Goal: Find specific page/section: Find specific page/section

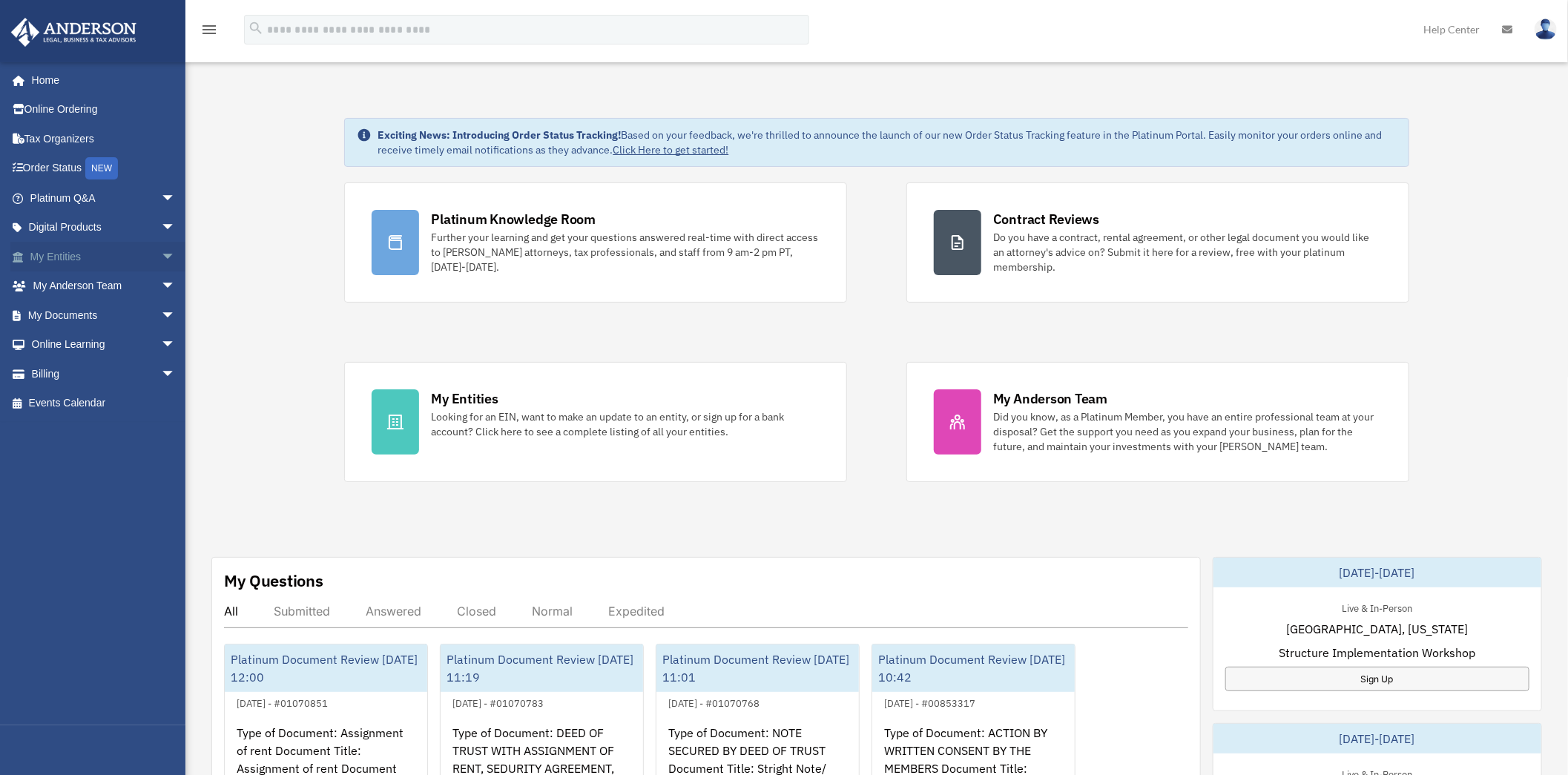
click at [57, 253] on link "My Entities arrow_drop_down" at bounding box center [104, 257] width 187 height 30
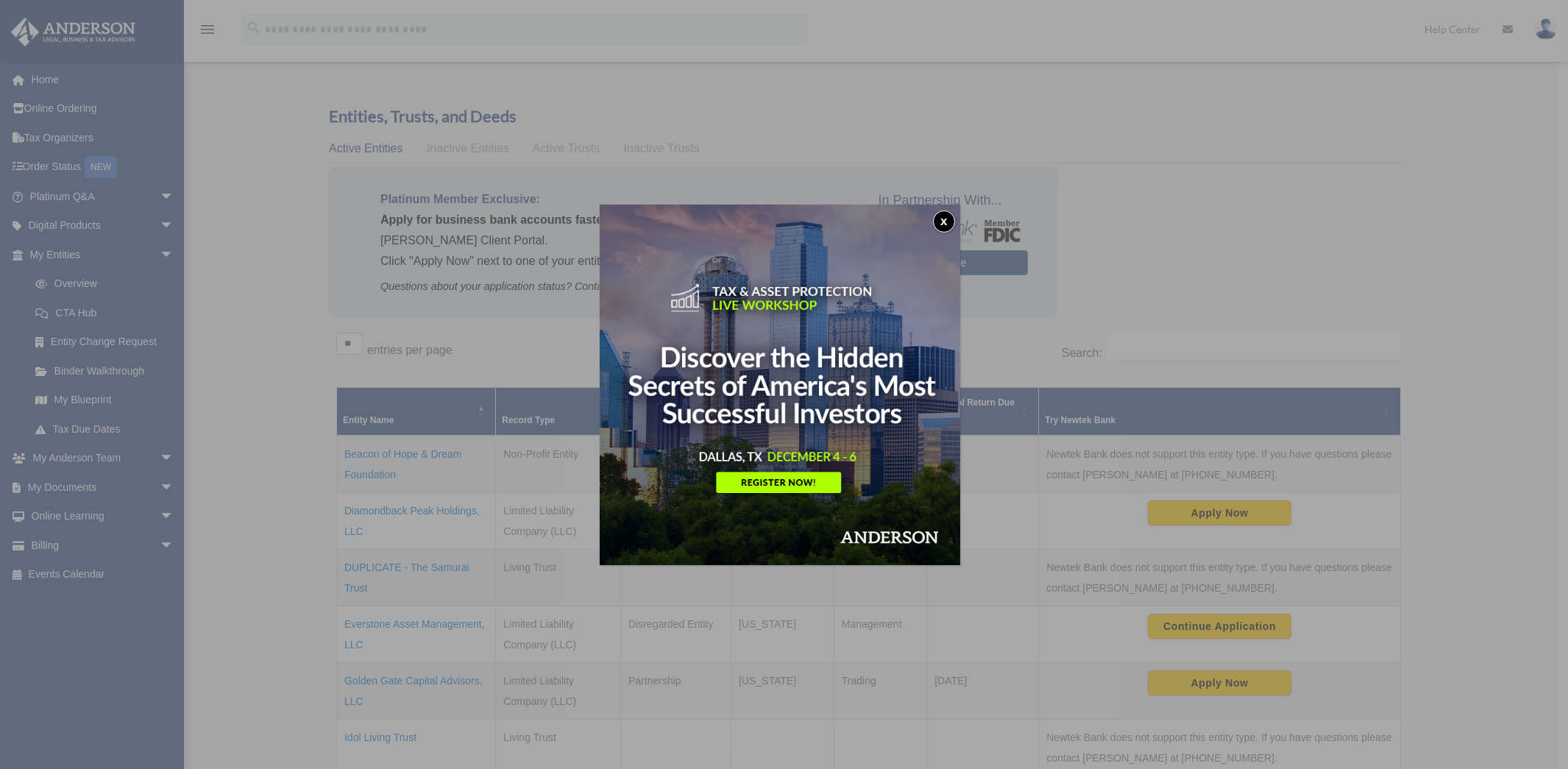
click at [951, 215] on button "x" at bounding box center [943, 221] width 22 height 22
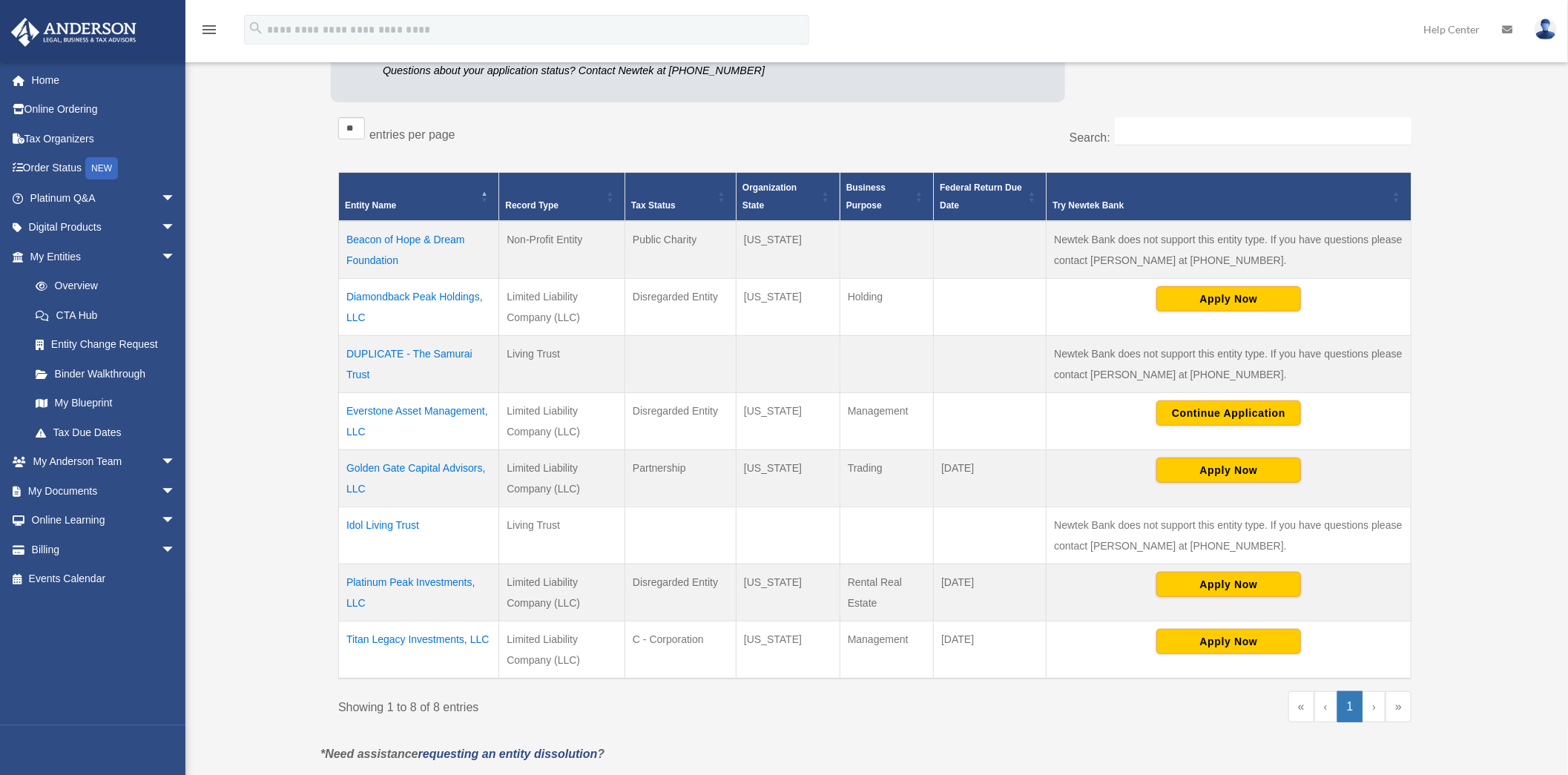
scroll to position [247, 0]
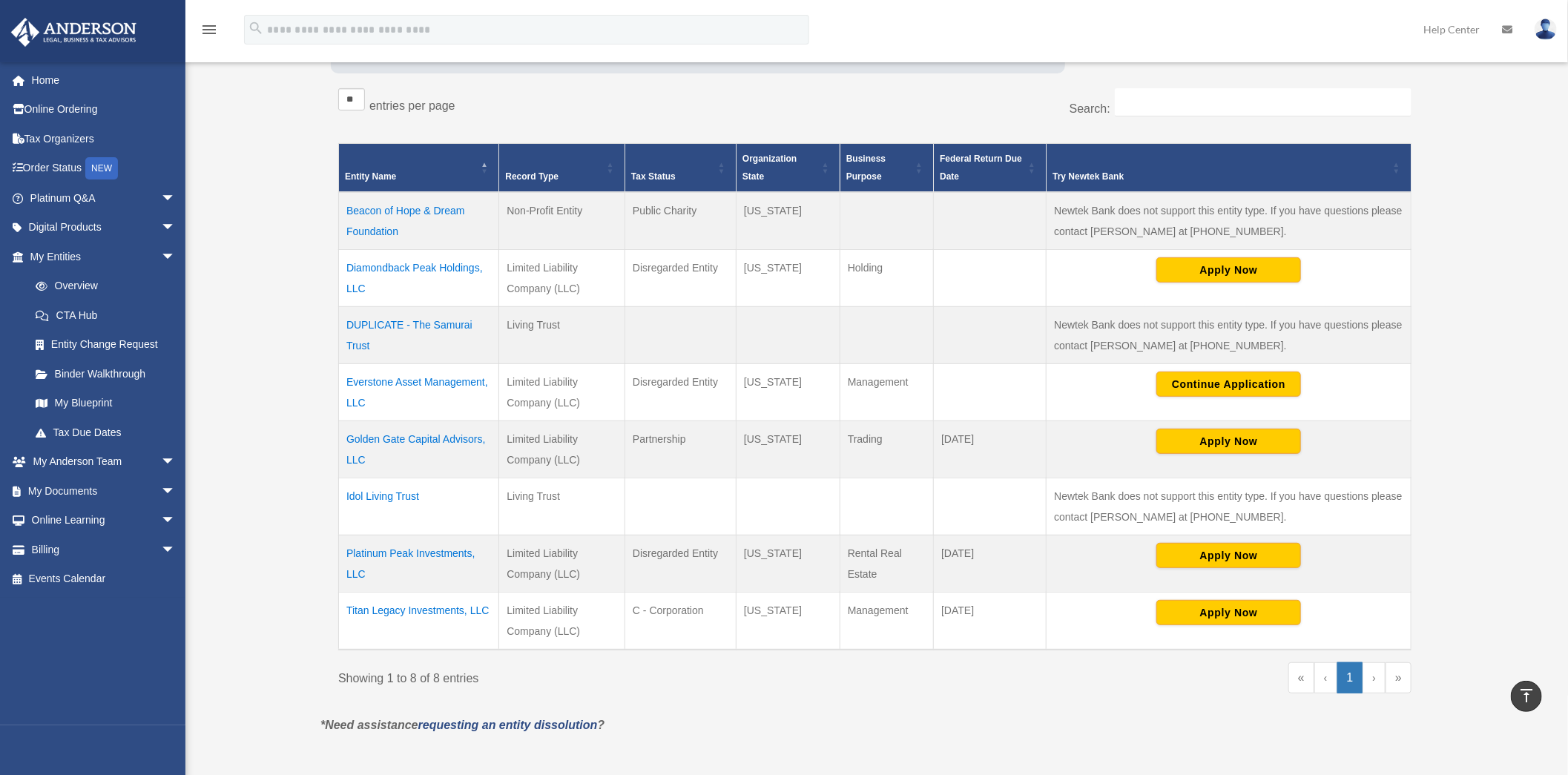
click at [419, 324] on td "DUPLICATE - The Samurai Trust" at bounding box center [419, 334] width 160 height 57
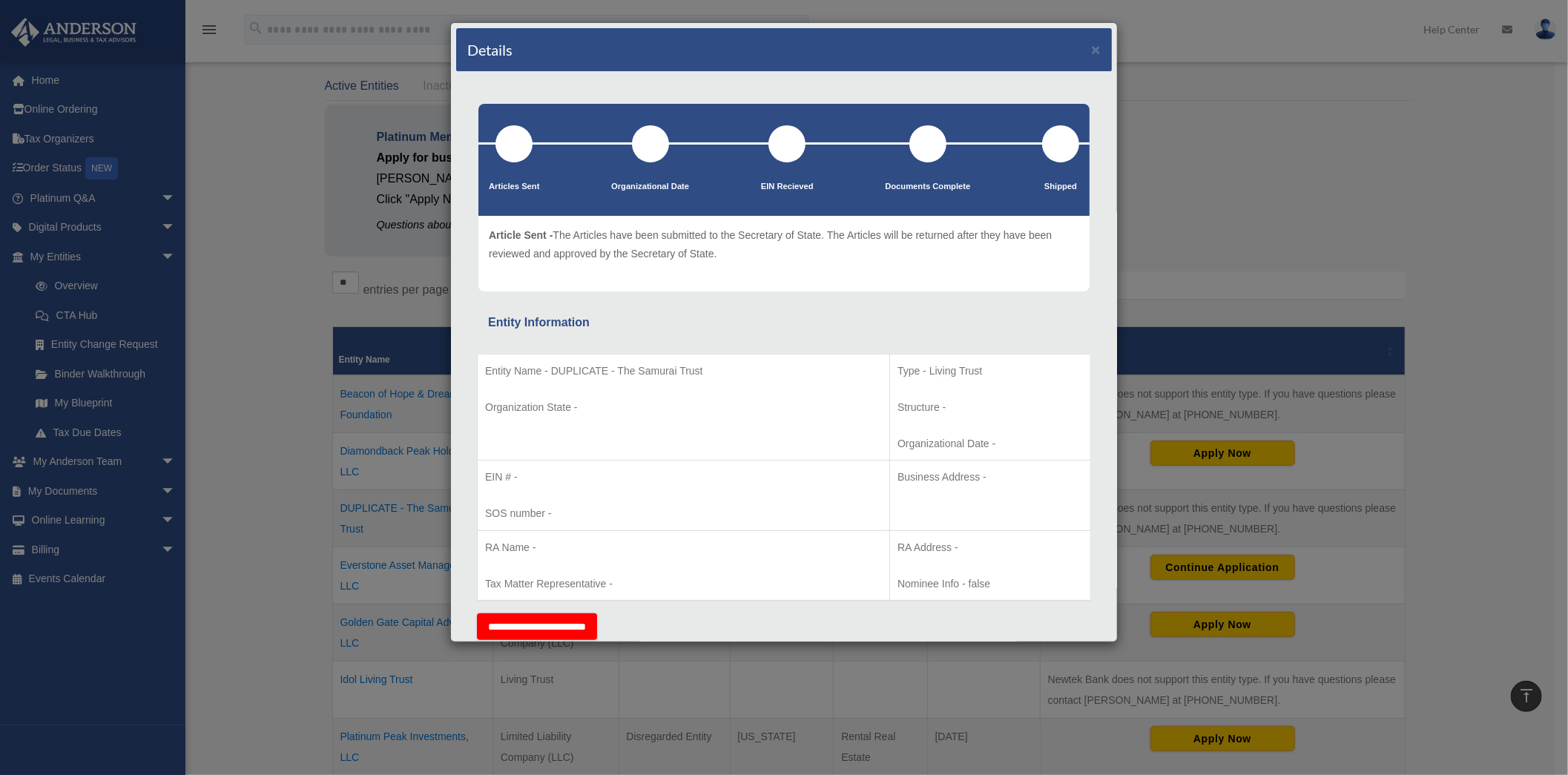
scroll to position [0, 0]
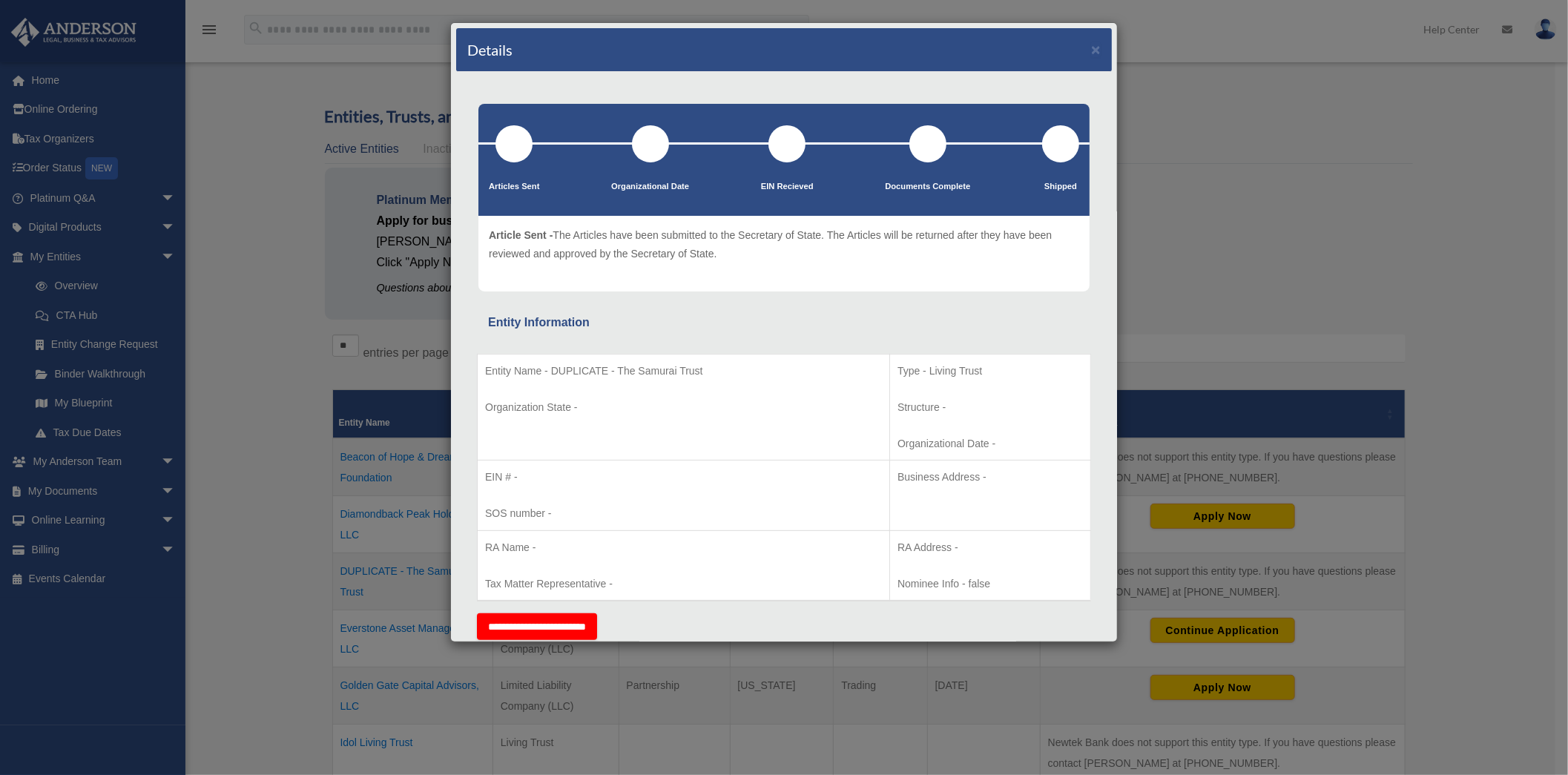
click at [261, 549] on div "Details × Articles Sent Organizational Date" at bounding box center [784, 387] width 1568 height 775
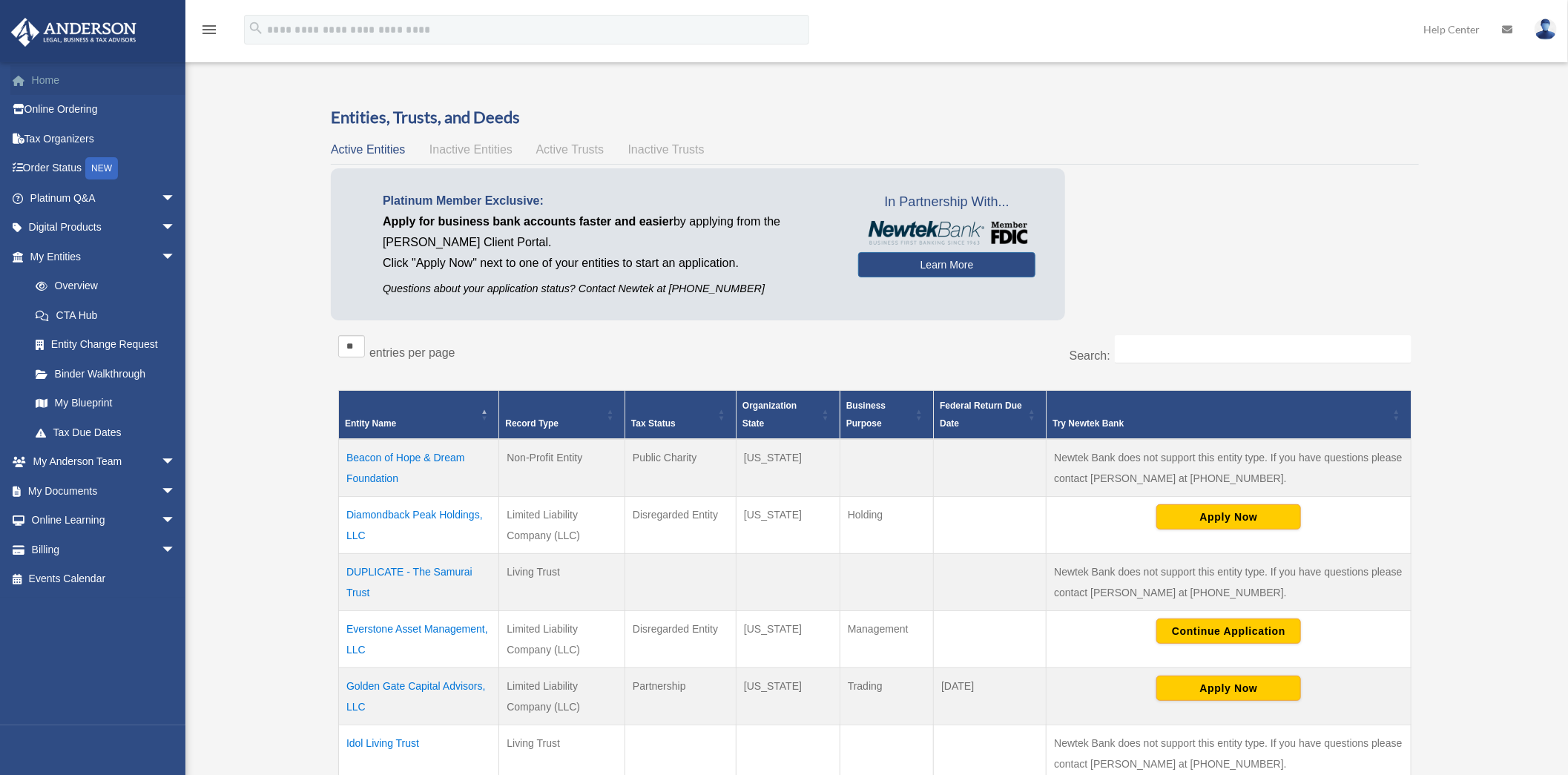
click at [53, 82] on link "Home" at bounding box center [104, 80] width 187 height 30
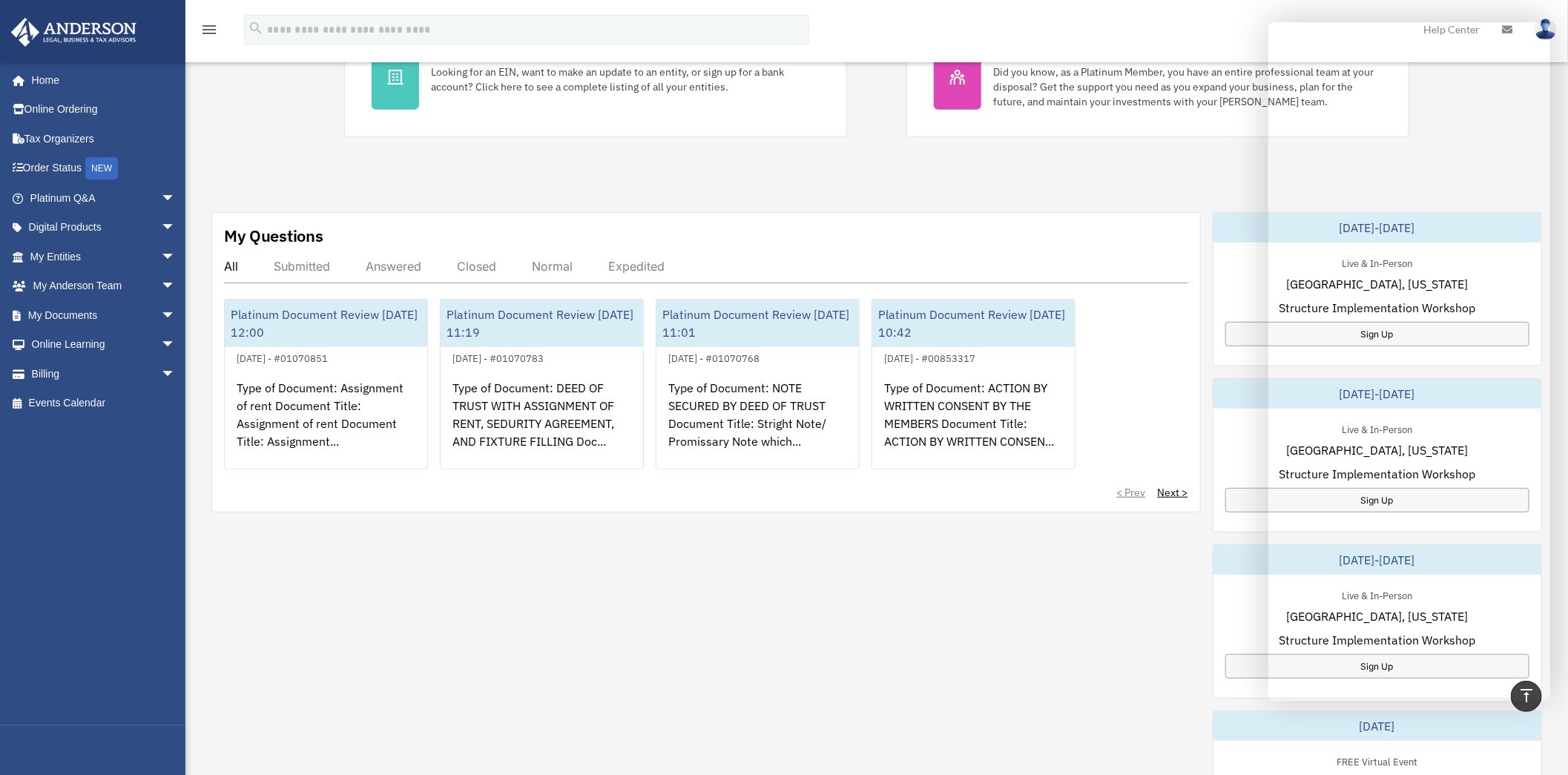
scroll to position [329, 0]
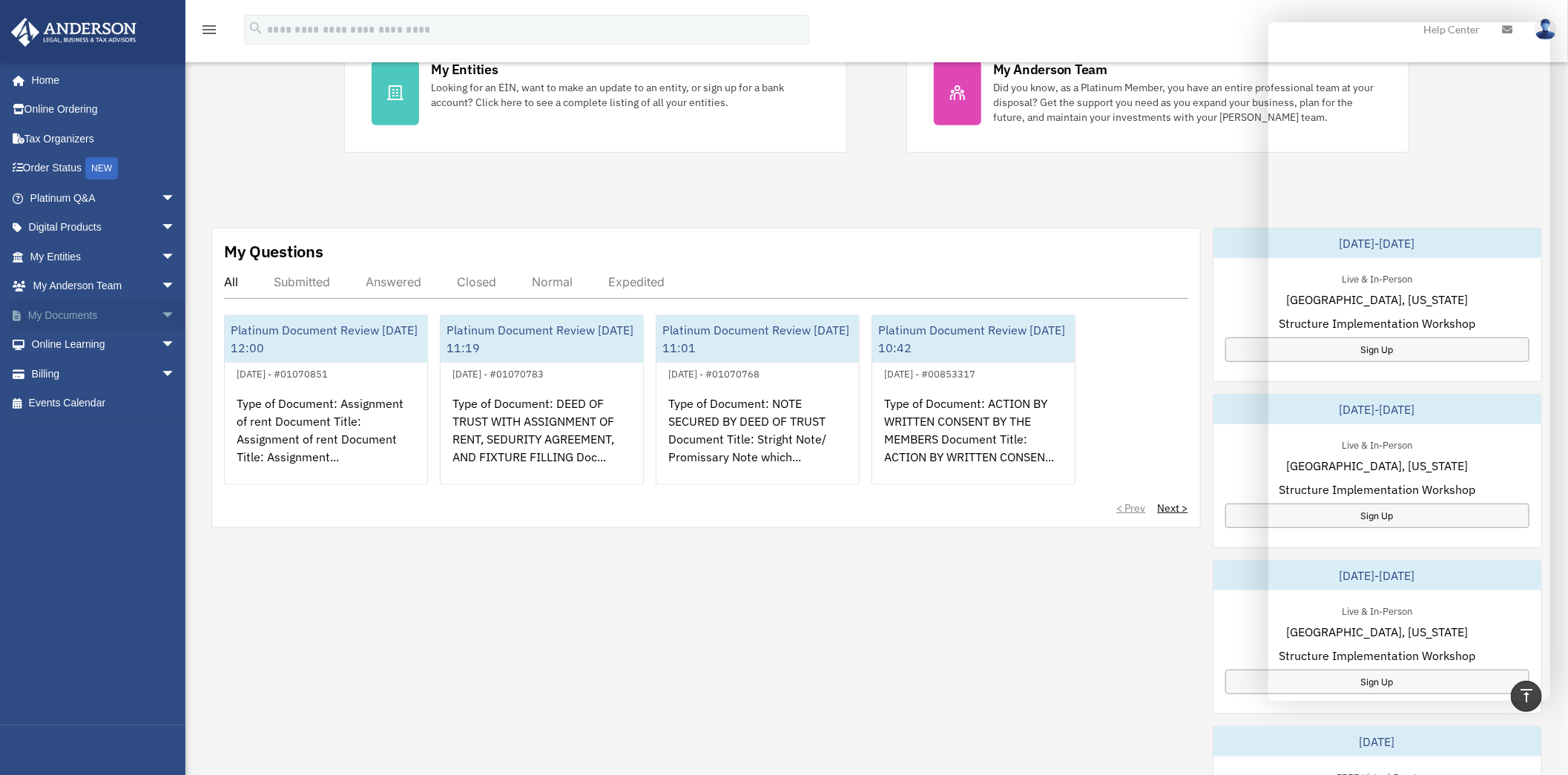
click at [80, 317] on link "My Documents arrow_drop_down" at bounding box center [104, 315] width 187 height 30
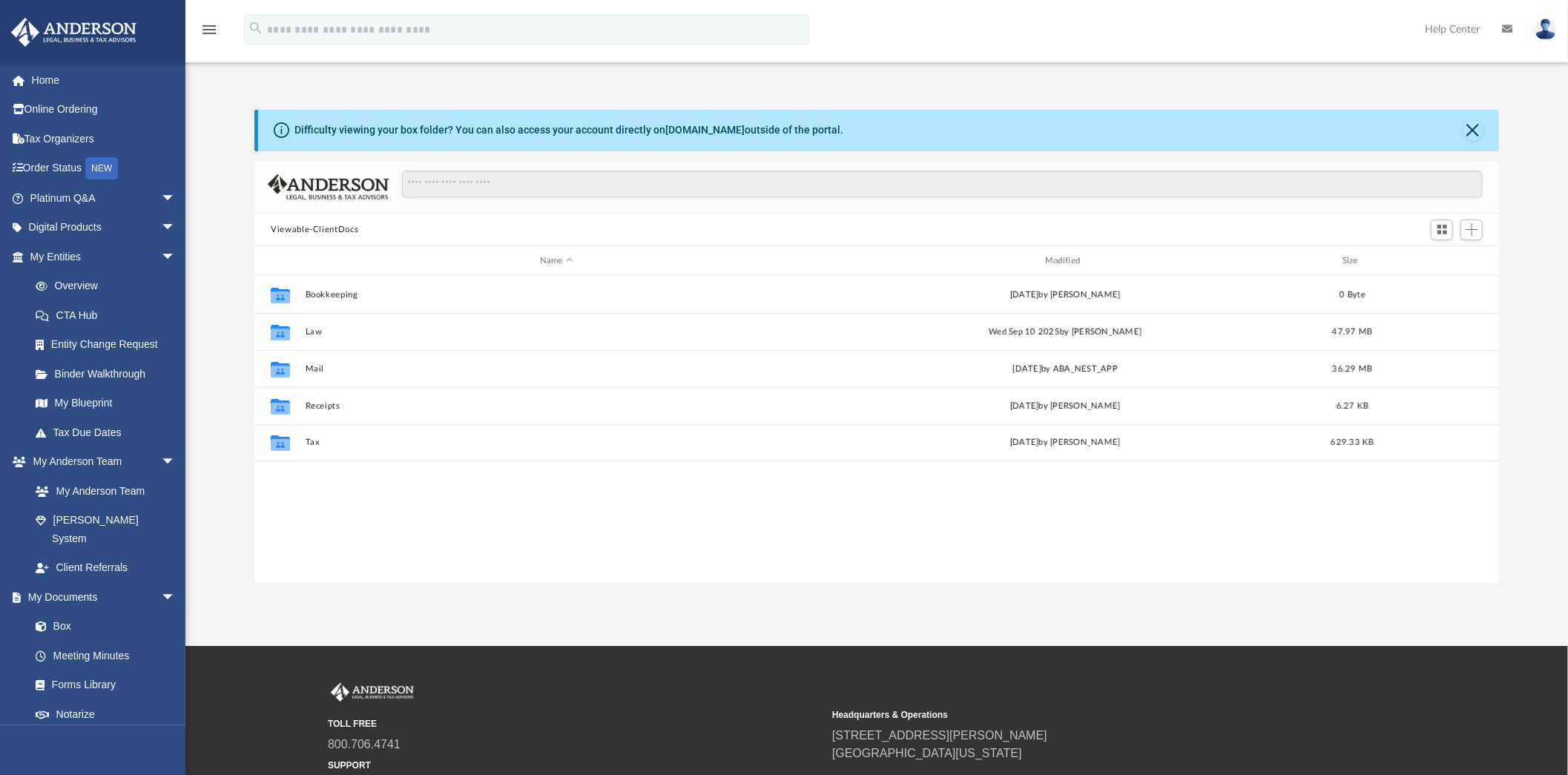
scroll to position [324, 1232]
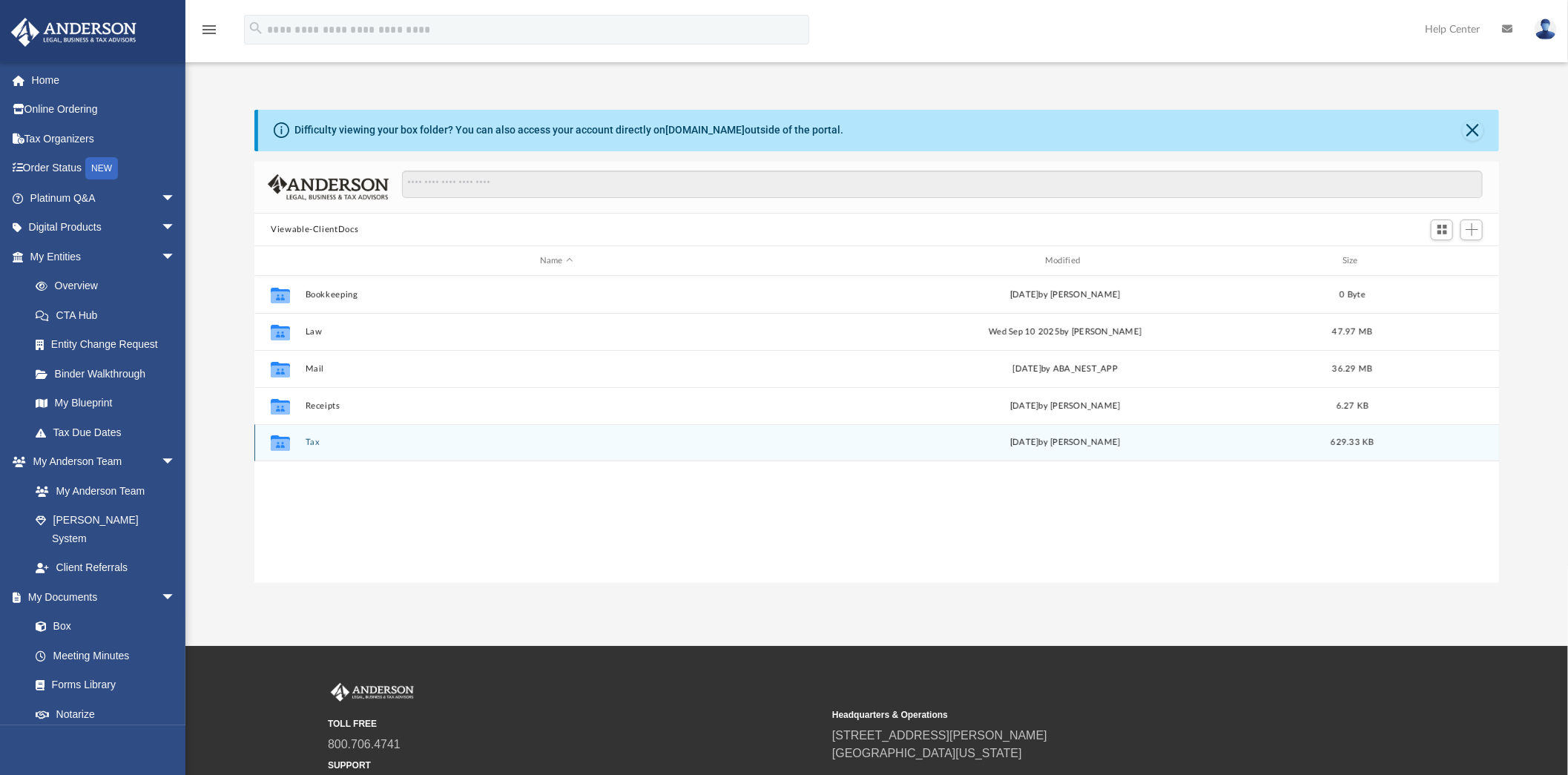
click at [320, 442] on button "Tax" at bounding box center [557, 442] width 502 height 10
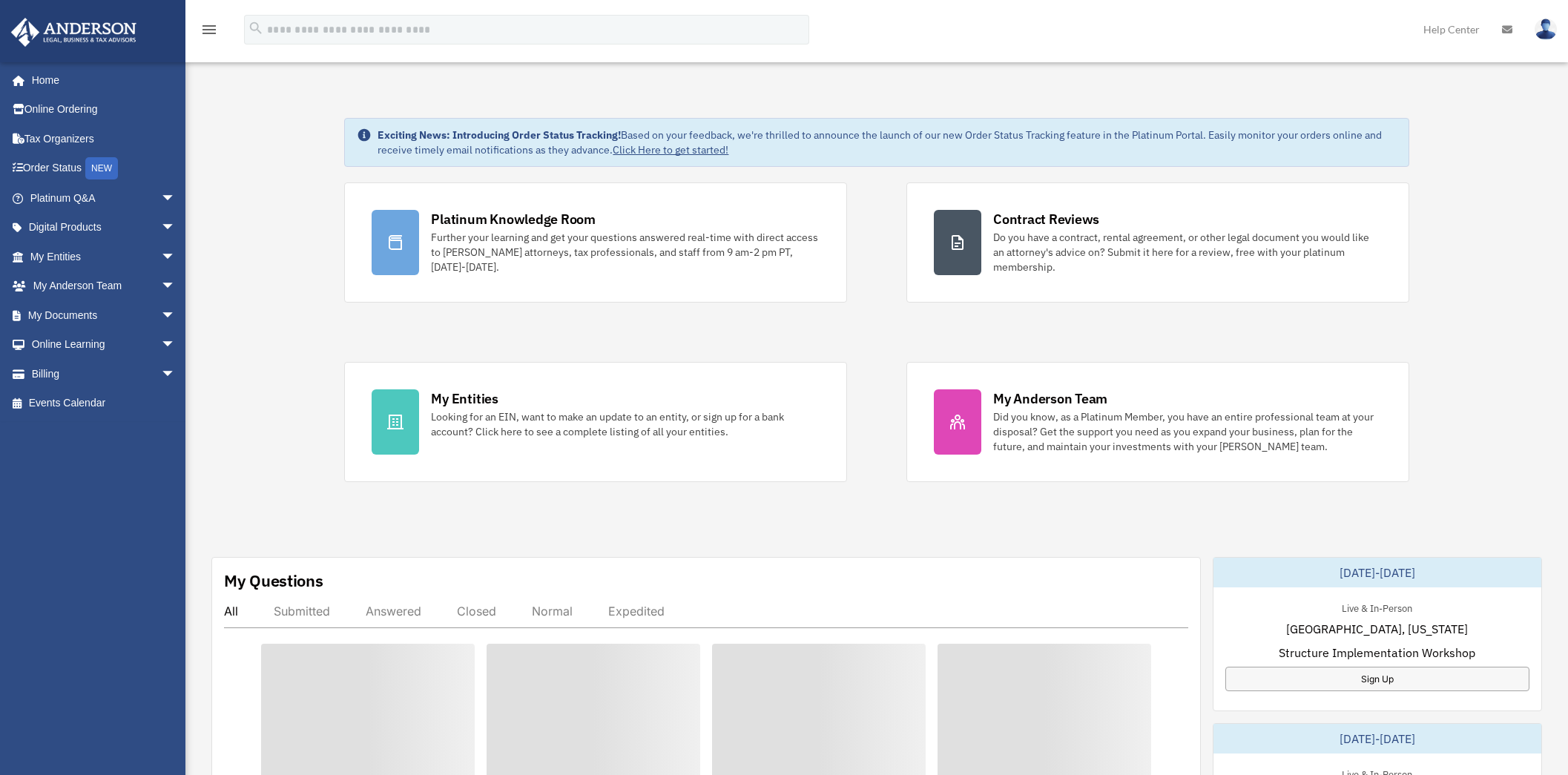
scroll to position [329, 0]
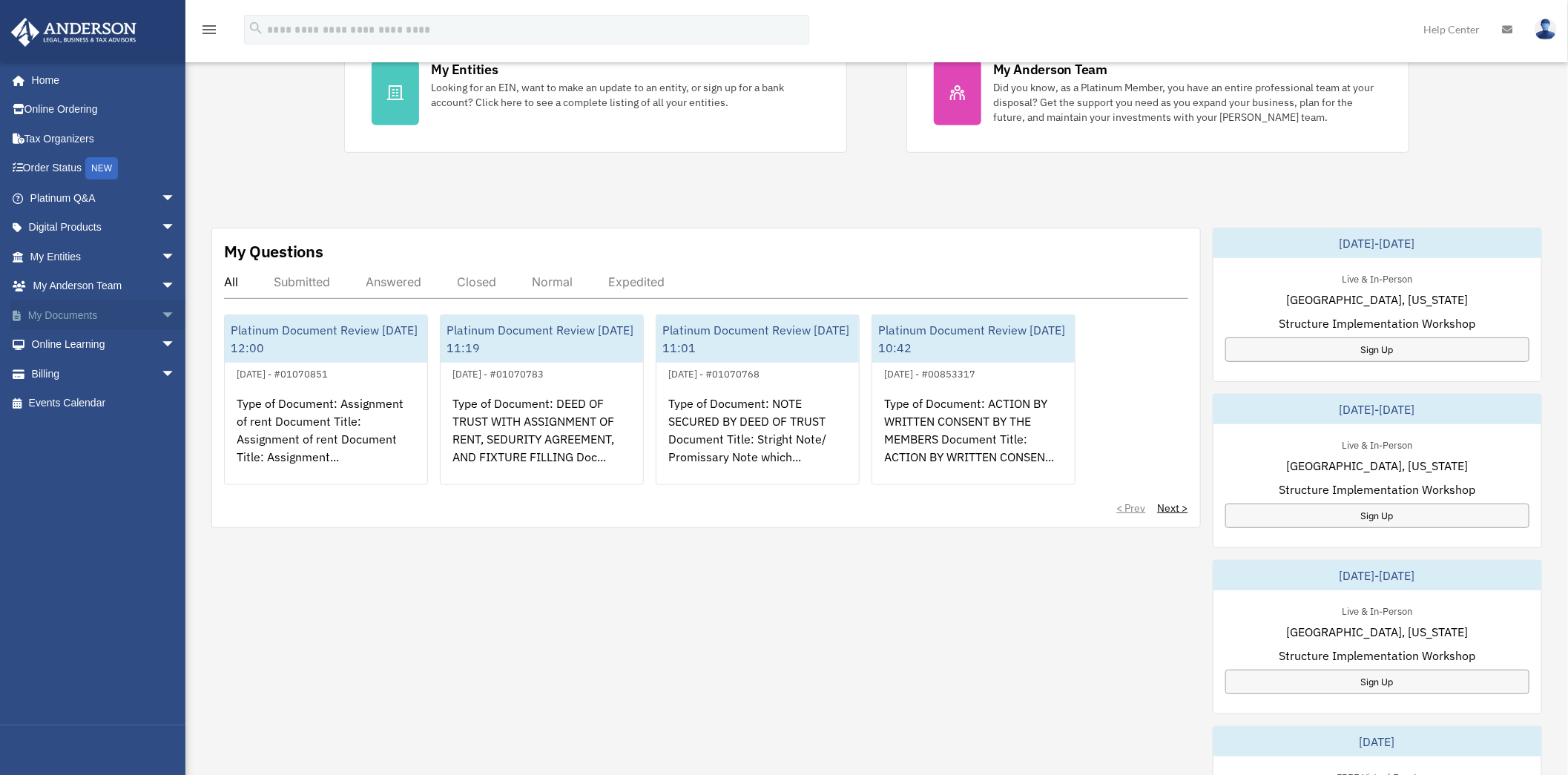
click at [64, 308] on link "My Documents arrow_drop_down" at bounding box center [104, 315] width 187 height 30
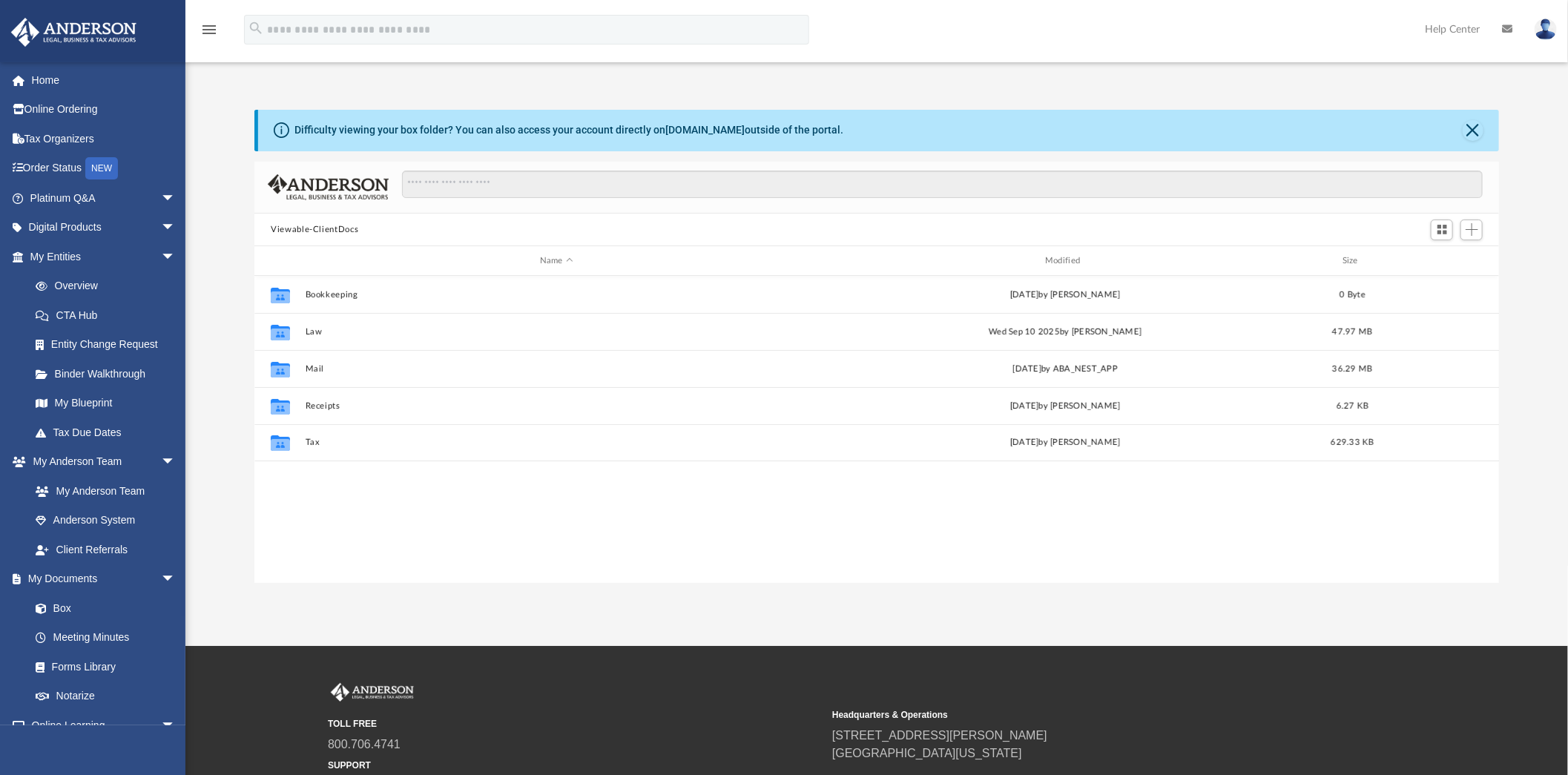
scroll to position [324, 1232]
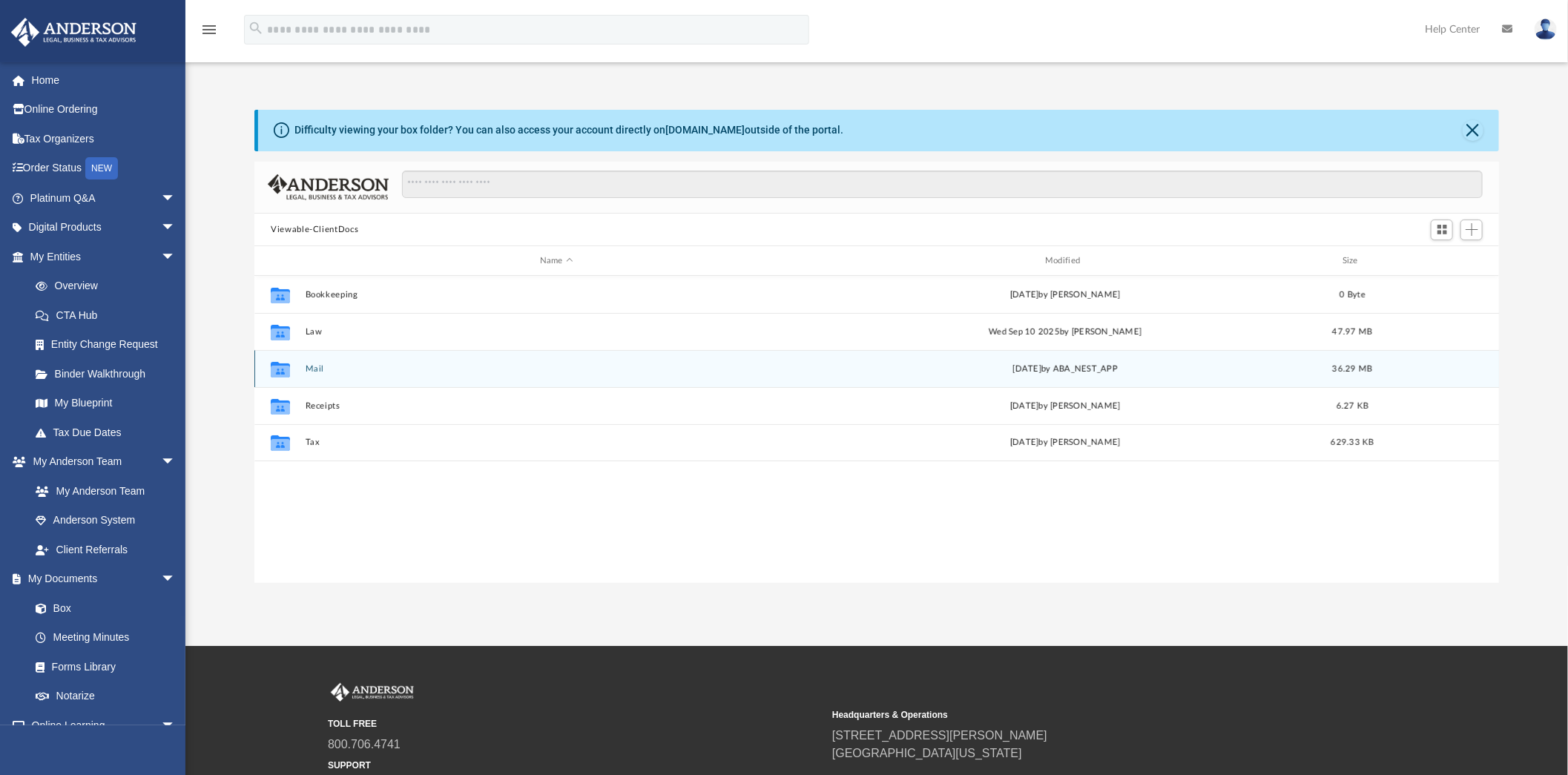
click at [315, 367] on button "Mail" at bounding box center [557, 369] width 502 height 10
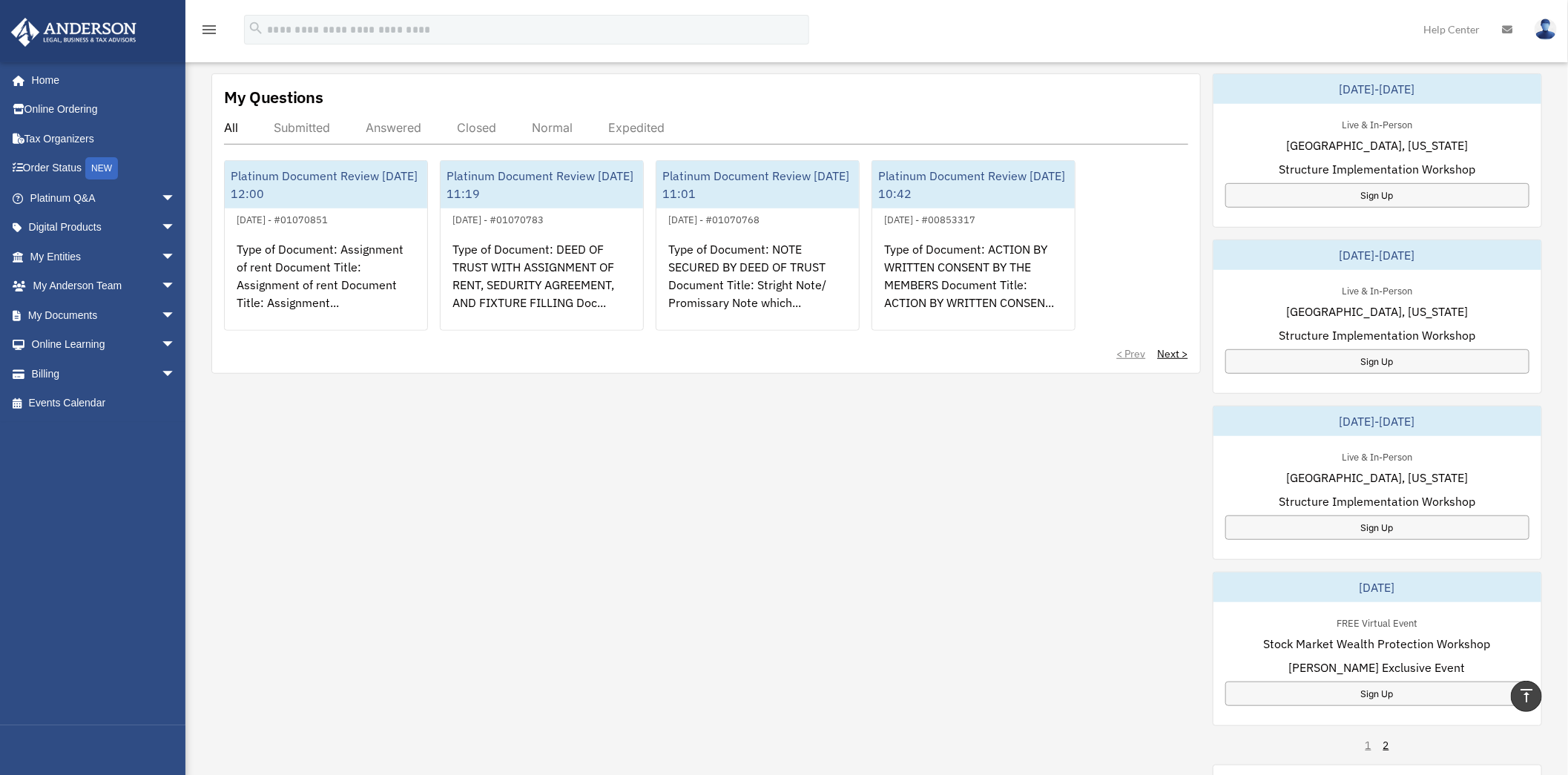
scroll to position [329, 0]
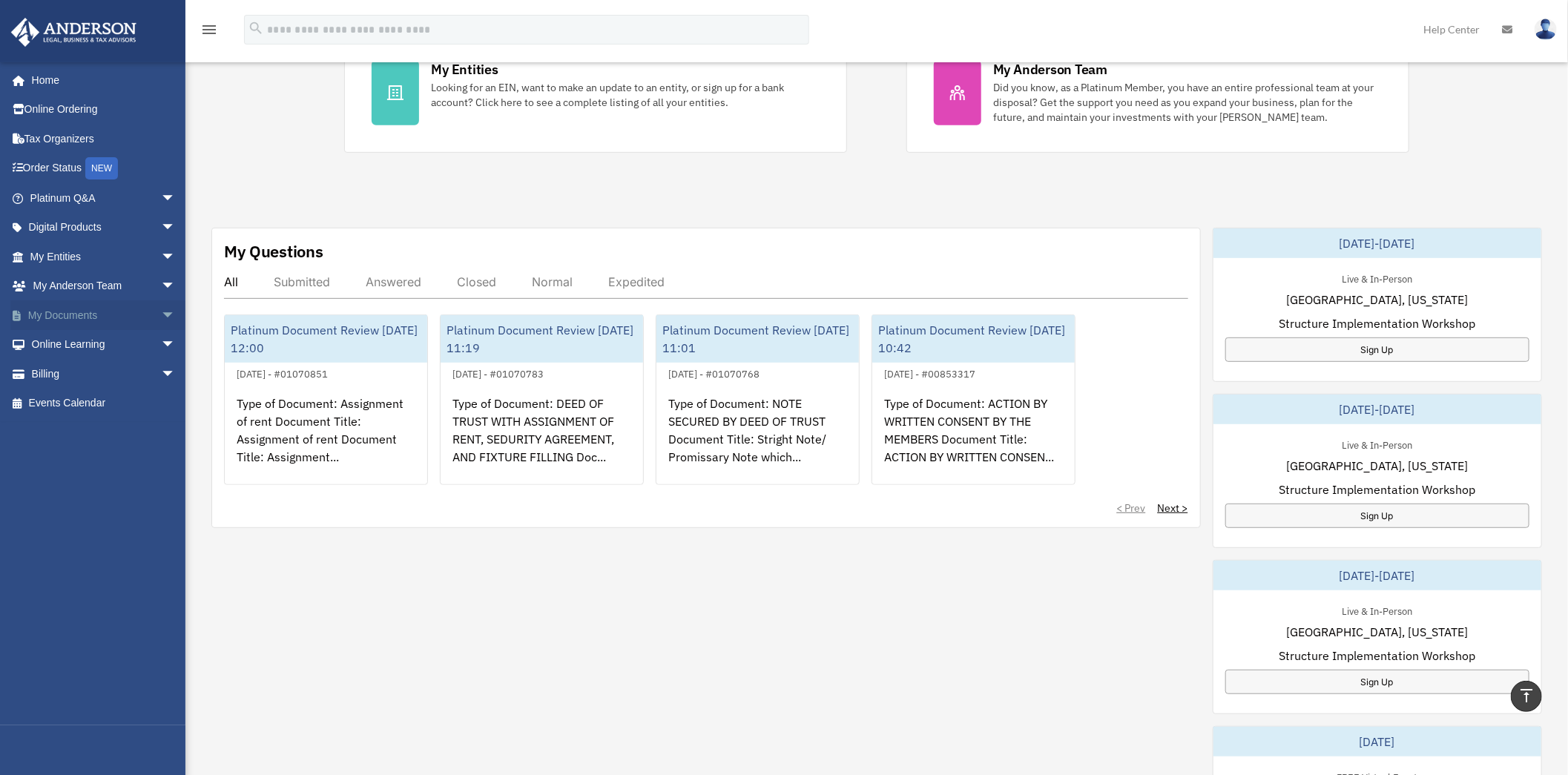
click at [61, 318] on link "My Documents arrow_drop_down" at bounding box center [104, 315] width 187 height 30
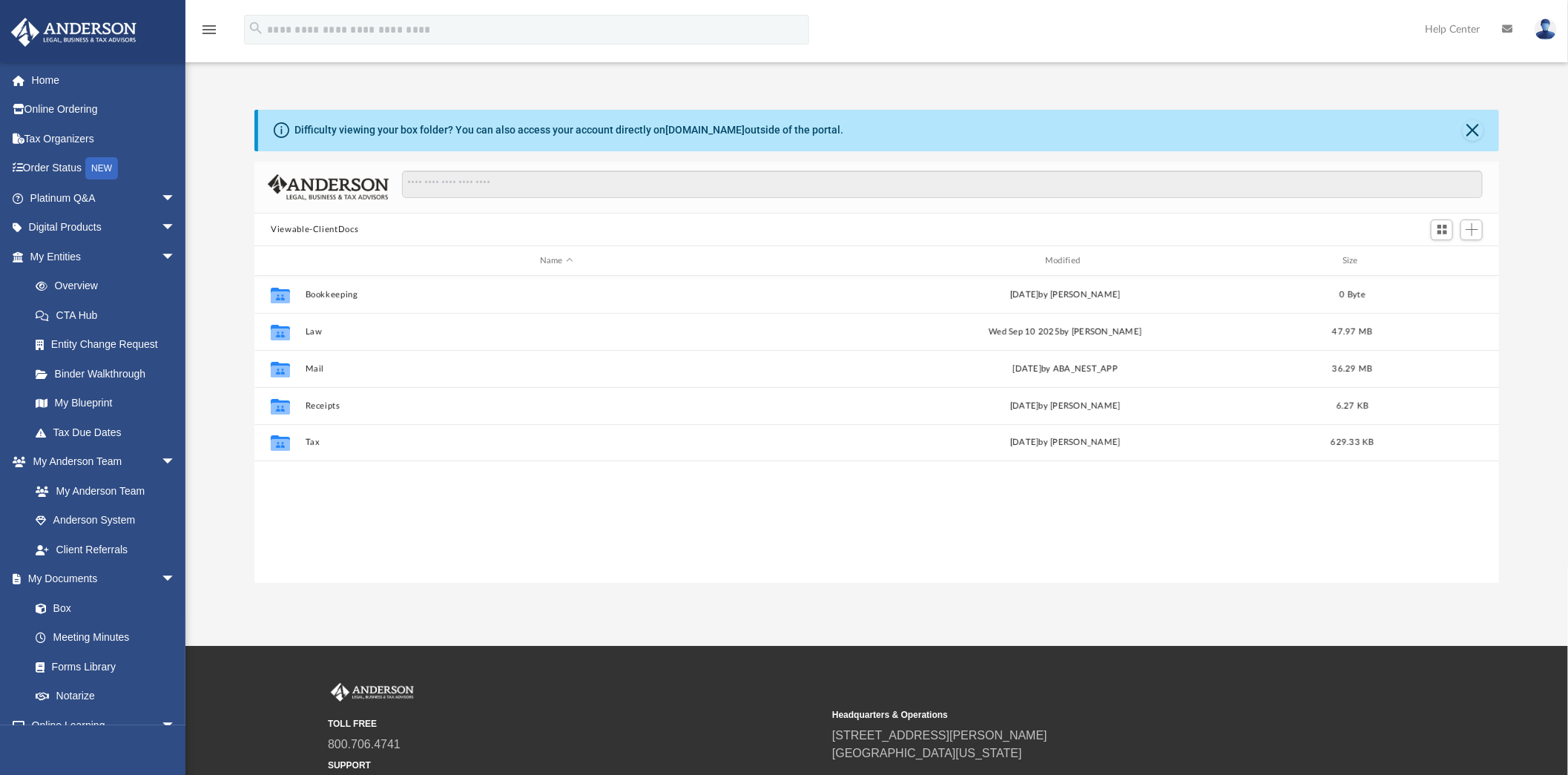
scroll to position [324, 1232]
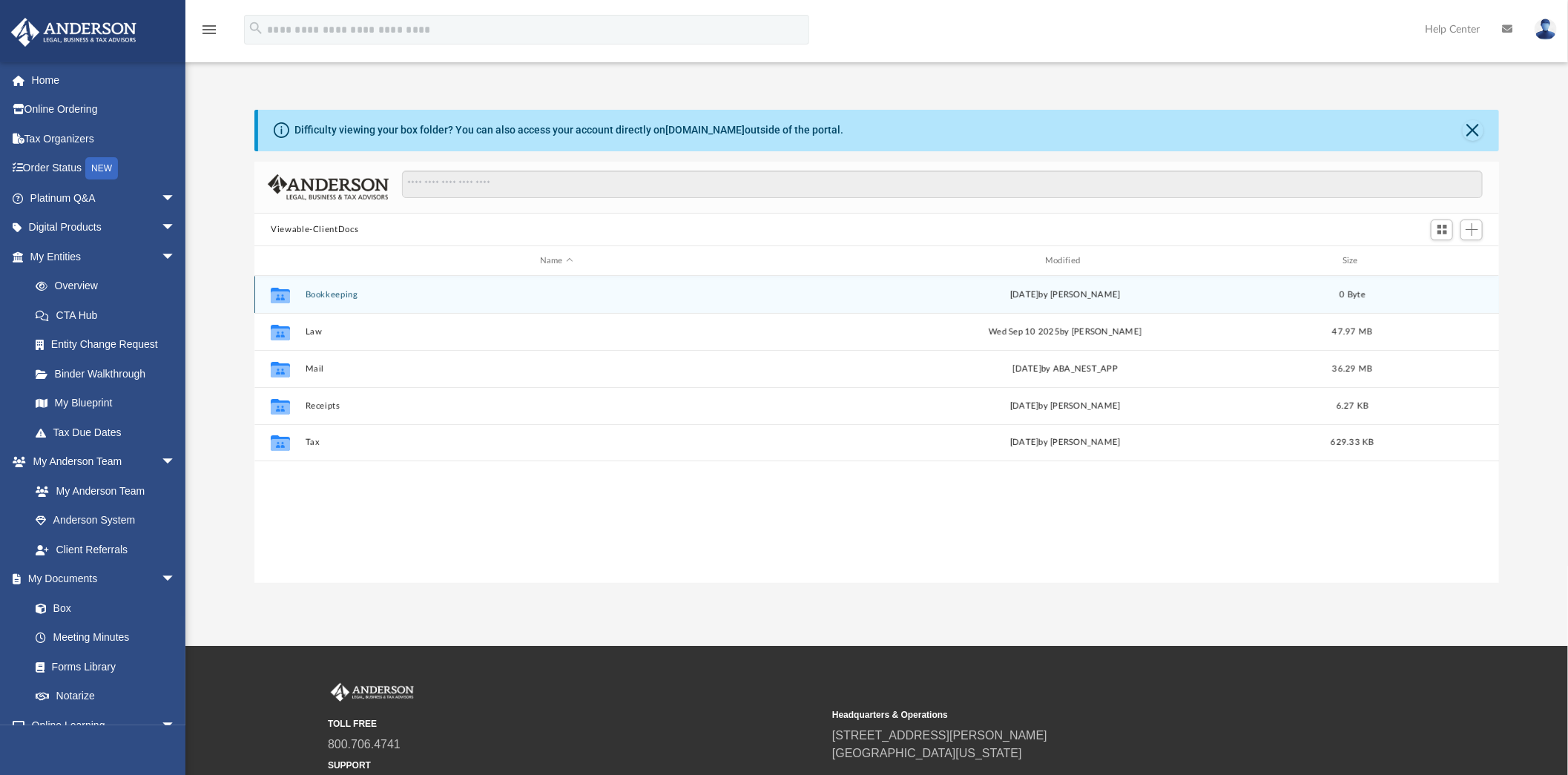
click at [320, 292] on button "Bookkeeping" at bounding box center [557, 295] width 502 height 10
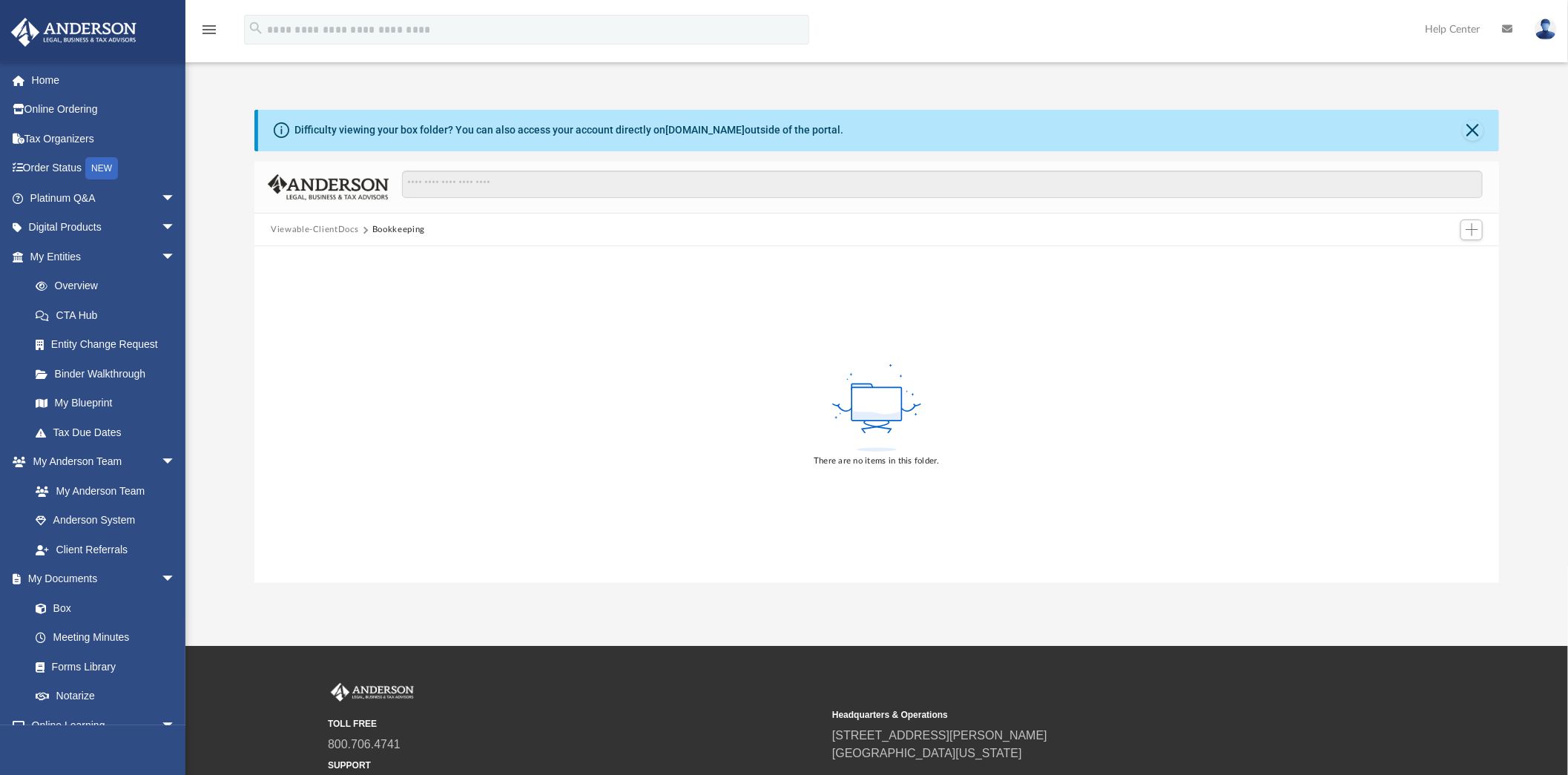
click at [320, 230] on button "Viewable-ClientDocs" at bounding box center [315, 229] width 88 height 13
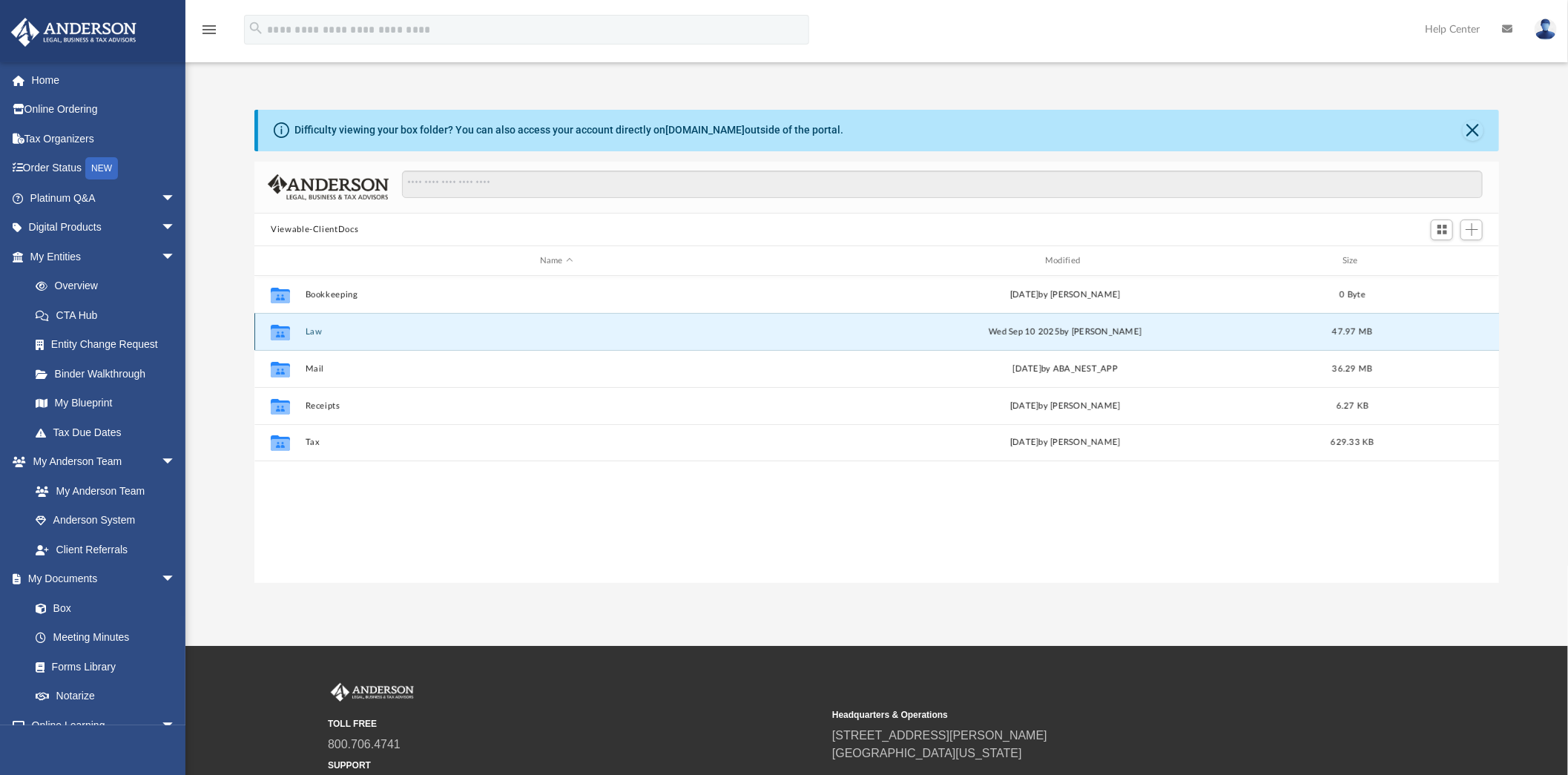
click at [308, 331] on button "Law" at bounding box center [557, 332] width 502 height 10
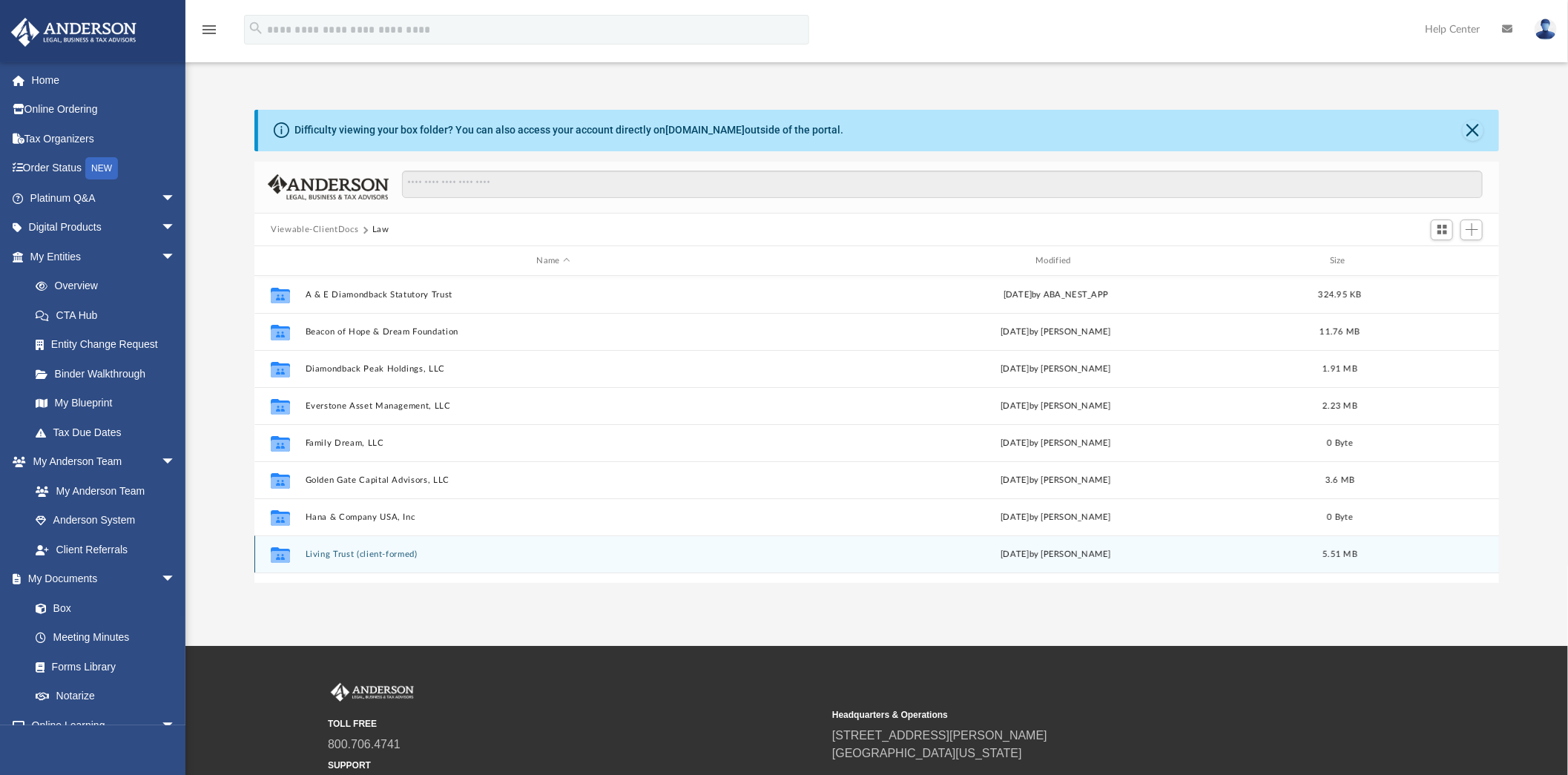
click at [334, 555] on button "Living Trust (client-formed)" at bounding box center [553, 555] width 496 height 10
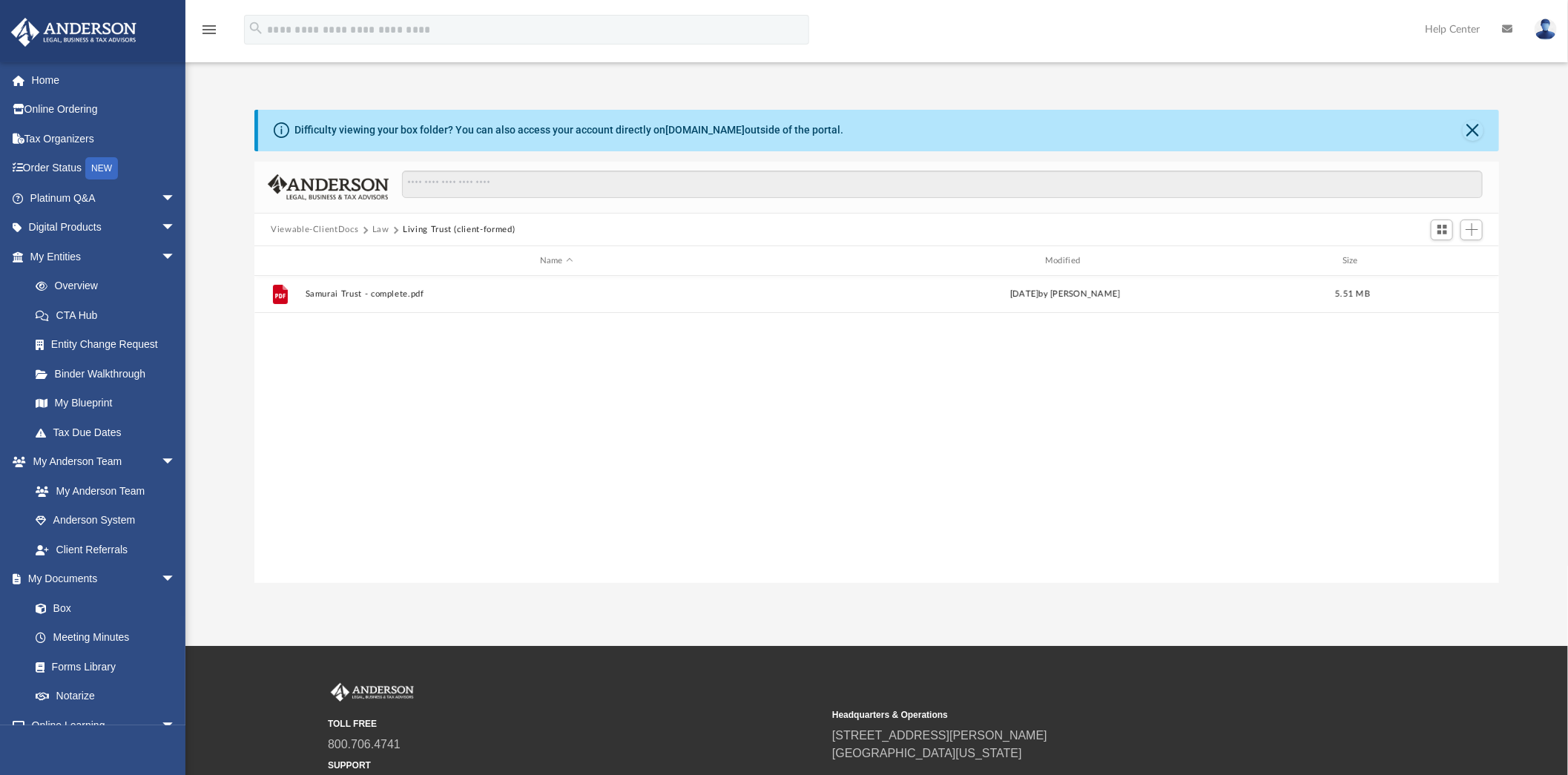
click at [321, 232] on button "Viewable-ClientDocs" at bounding box center [315, 229] width 88 height 13
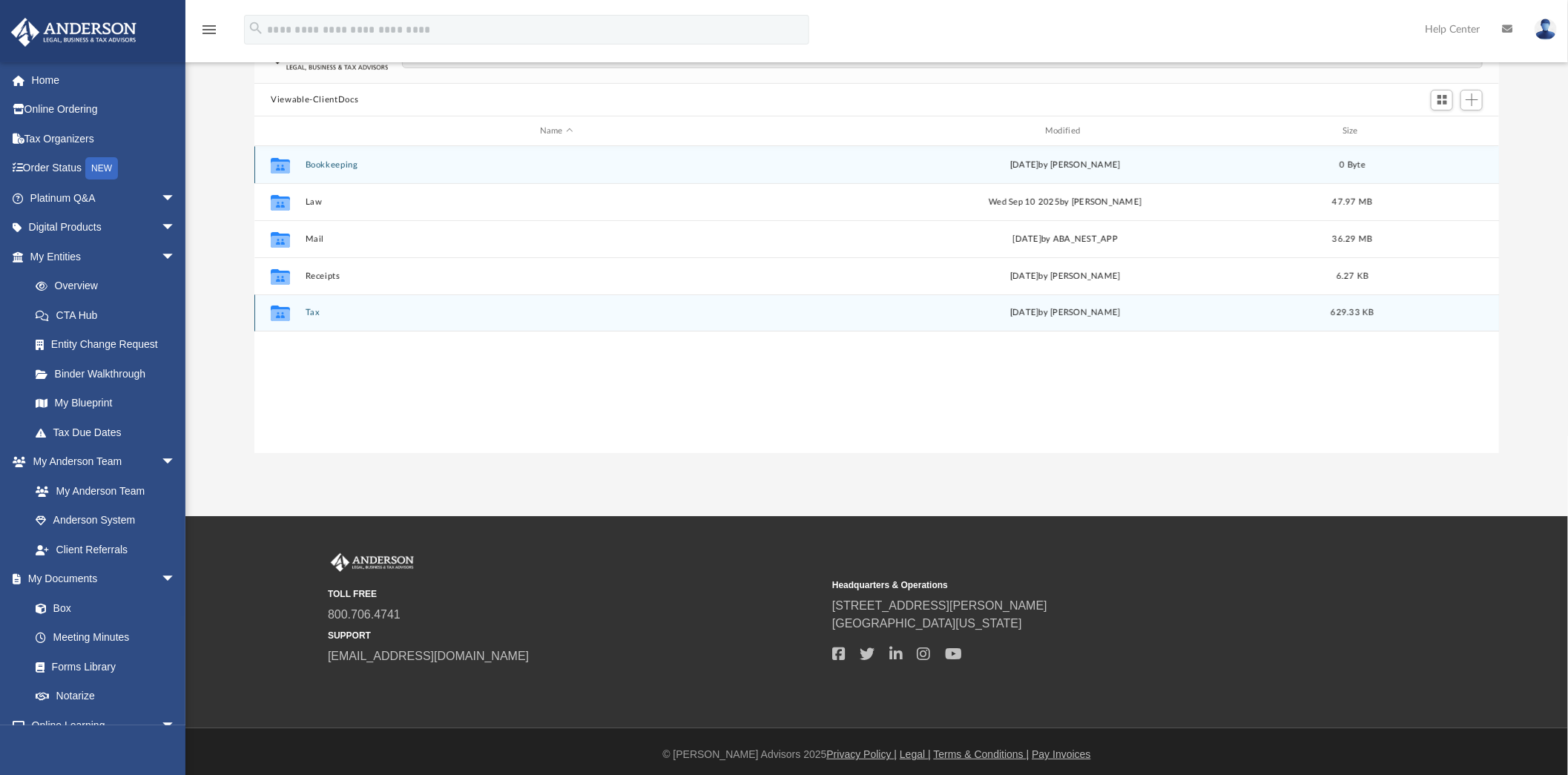
scroll to position [135, 0]
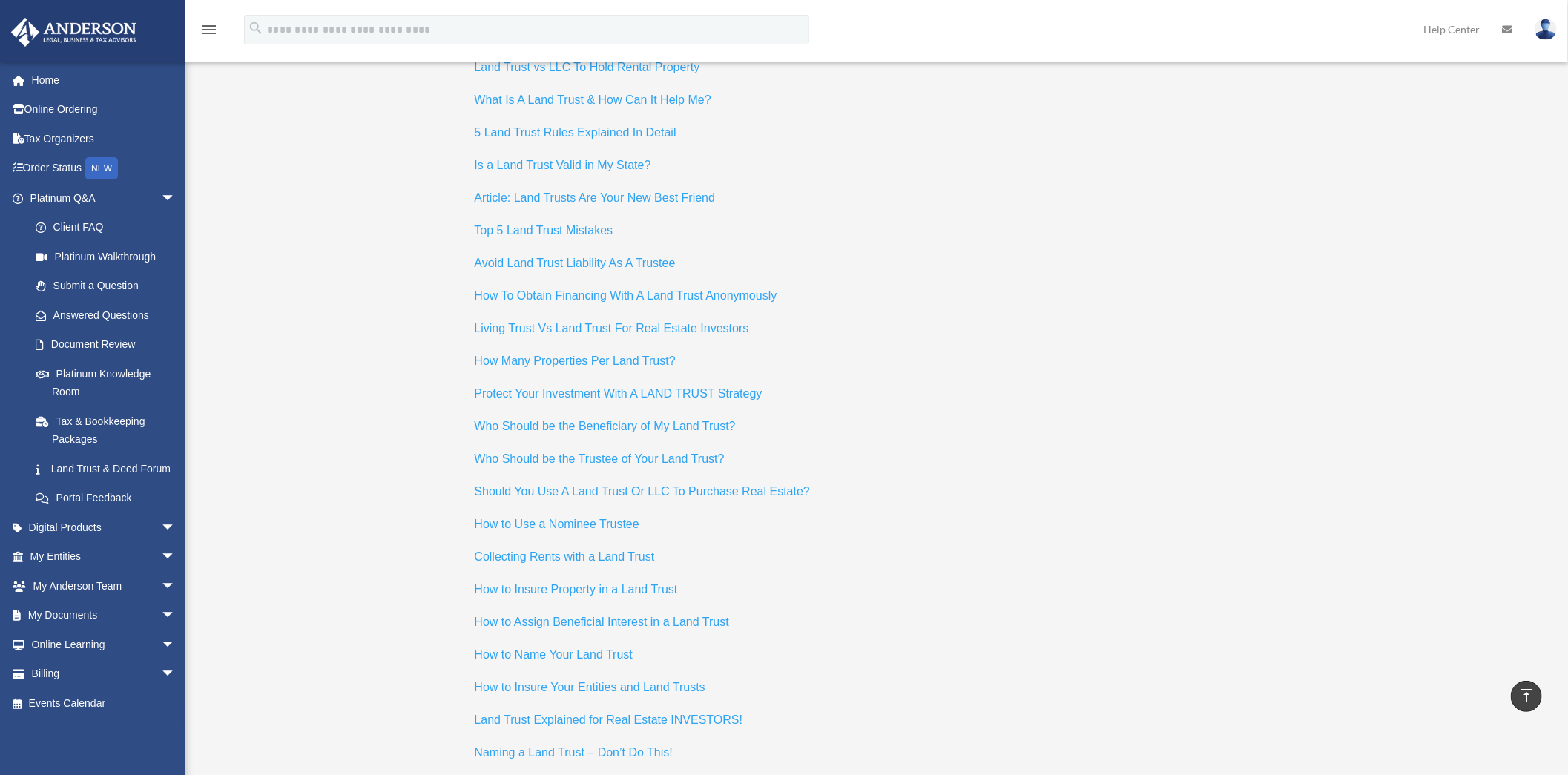
scroll to position [6343, 0]
